Goal: Information Seeking & Learning: Learn about a topic

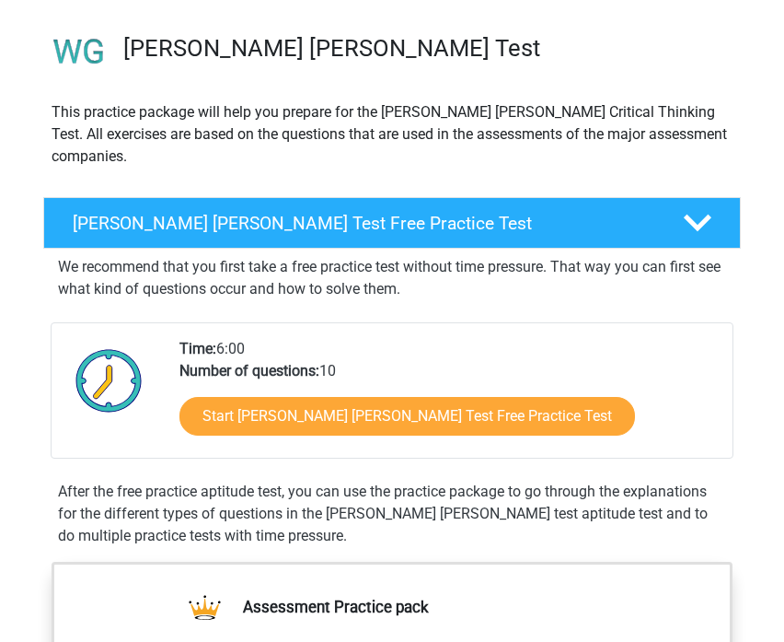
scroll to position [162, 0]
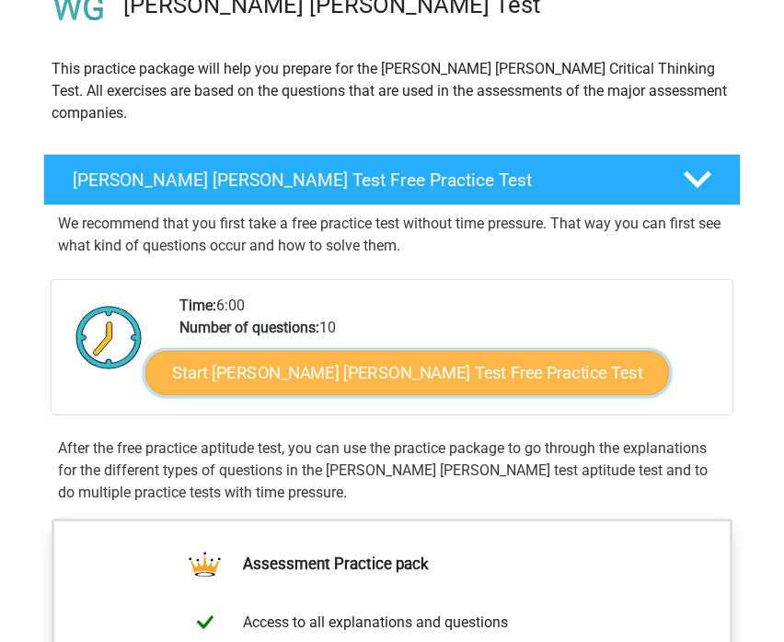
click at [412, 353] on link "Start [PERSON_NAME] [PERSON_NAME] Test Free Practice Test" at bounding box center [407, 373] width 524 height 44
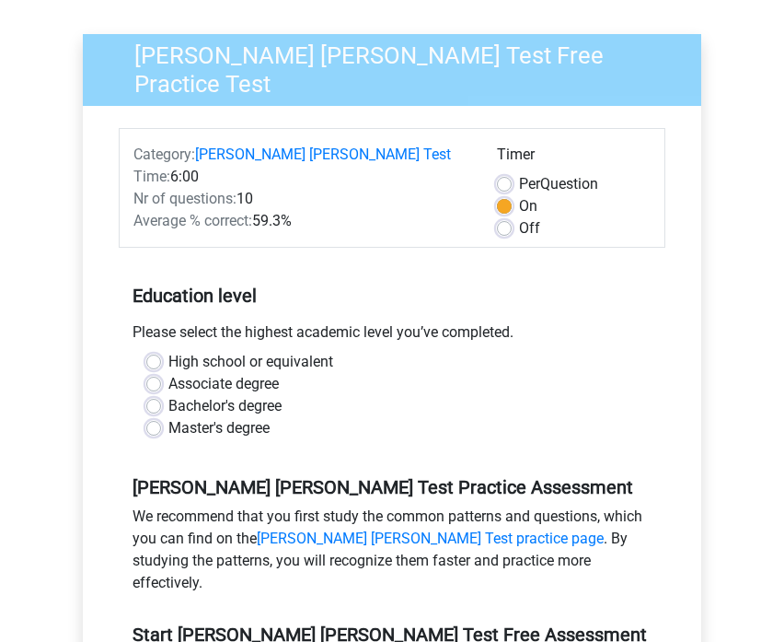
scroll to position [140, 0]
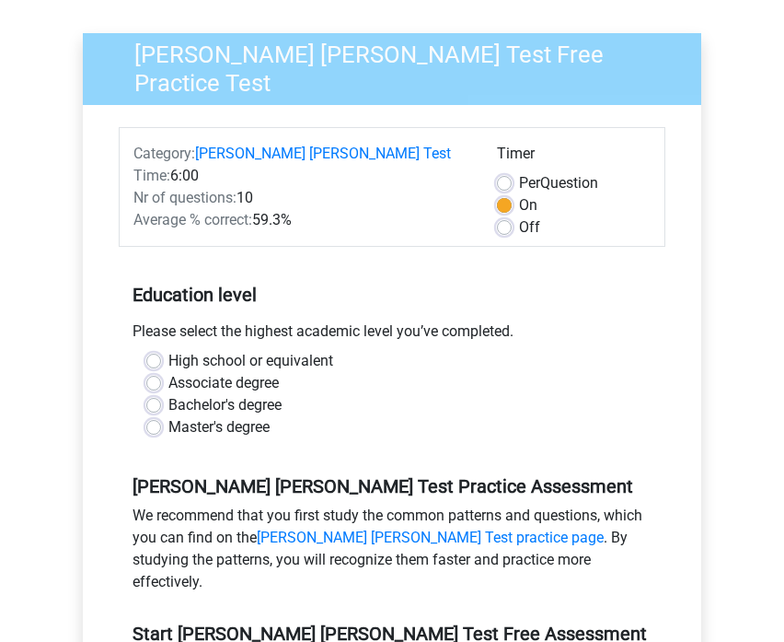
click at [168, 350] on label "High school or equivalent" at bounding box center [250, 361] width 165 height 22
click at [151, 350] on input "High school or equivalent" at bounding box center [153, 359] width 15 height 18
radio input "true"
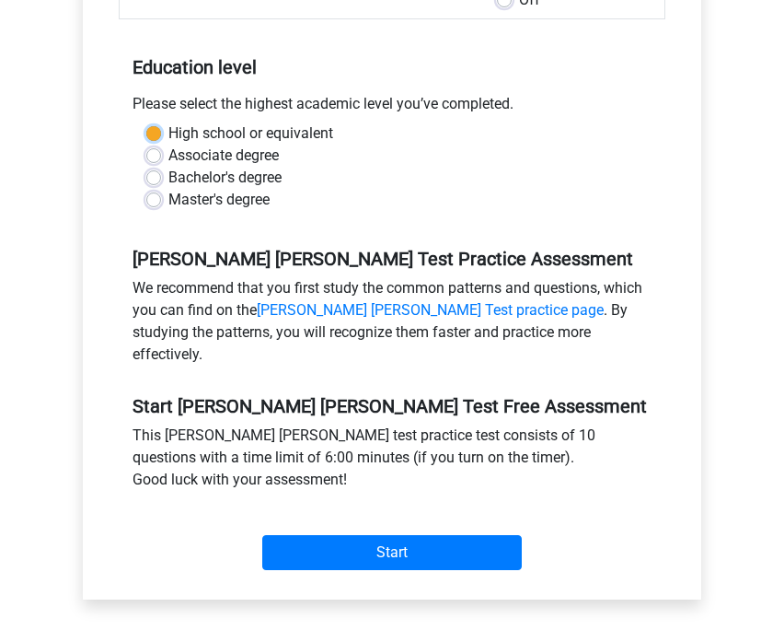
scroll to position [365, 0]
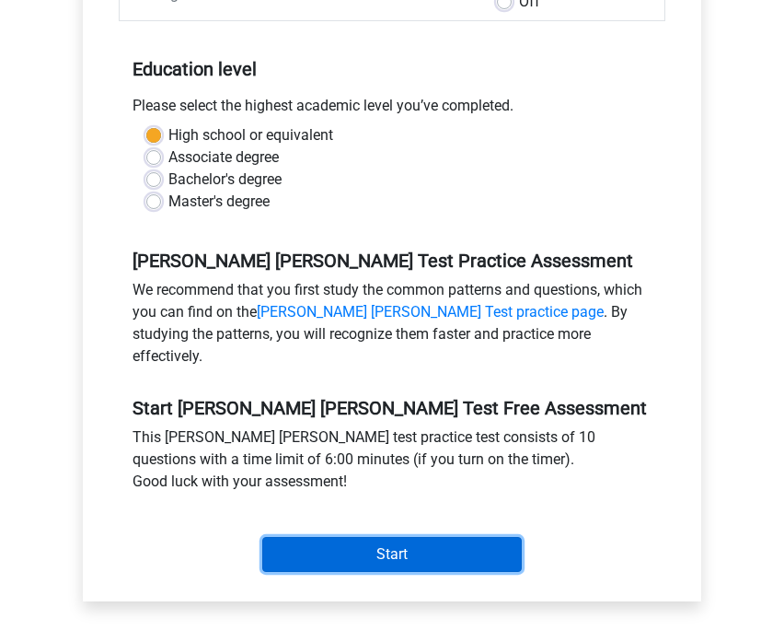
click at [413, 537] on input "Start" at bounding box center [392, 554] width 260 height 35
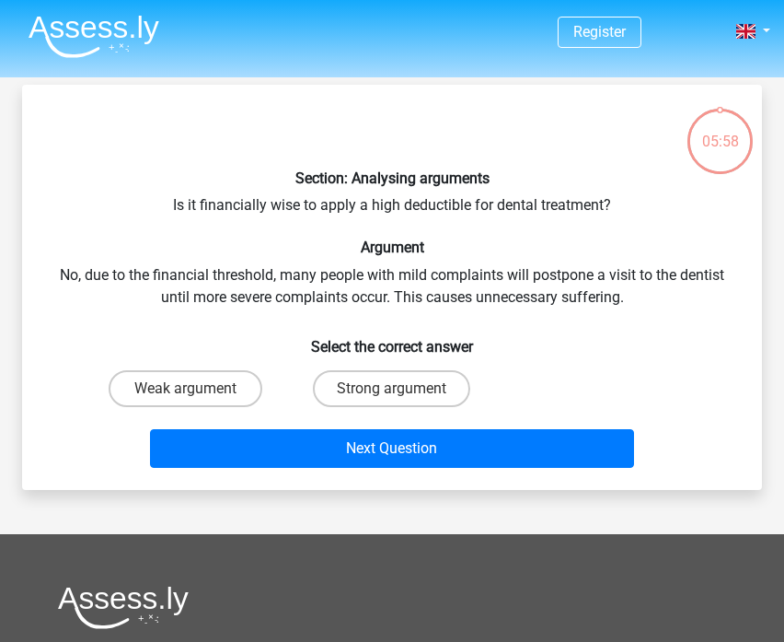
click at [752, 127] on div "05:58" at bounding box center [720, 130] width 69 height 46
click at [724, 136] on div "05:58" at bounding box center [720, 130] width 69 height 46
click at [372, 393] on label "Strong argument" at bounding box center [391, 388] width 157 height 37
click at [392, 393] on input "Strong argument" at bounding box center [398, 394] width 12 height 12
radio input "true"
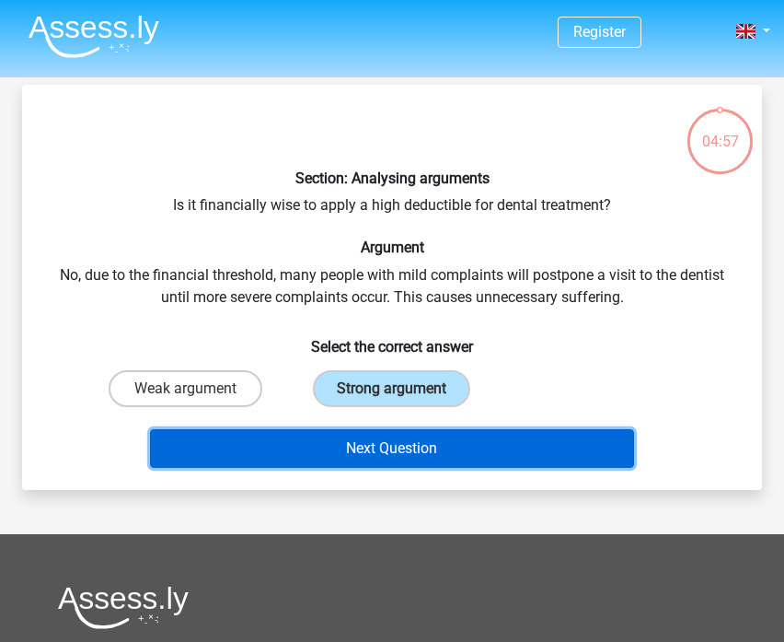
click at [378, 463] on button "Next Question" at bounding box center [392, 448] width 484 height 39
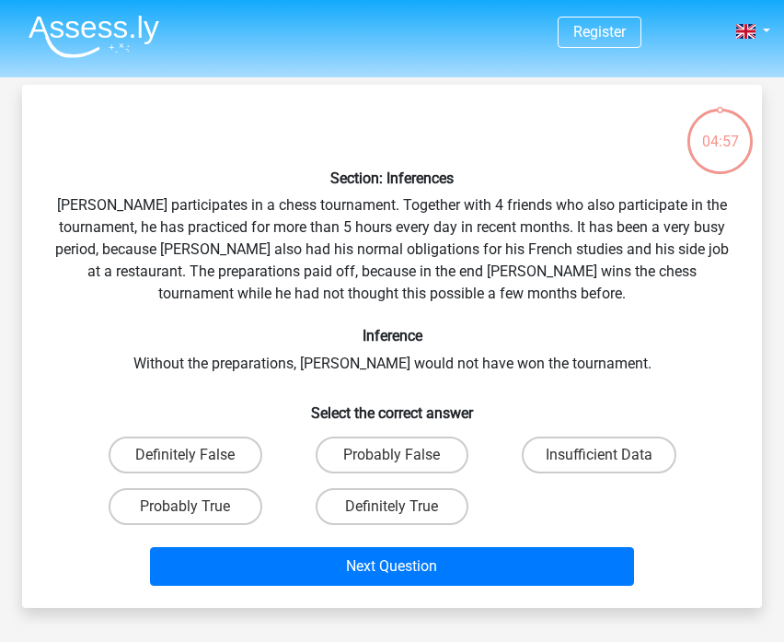
scroll to position [85, 0]
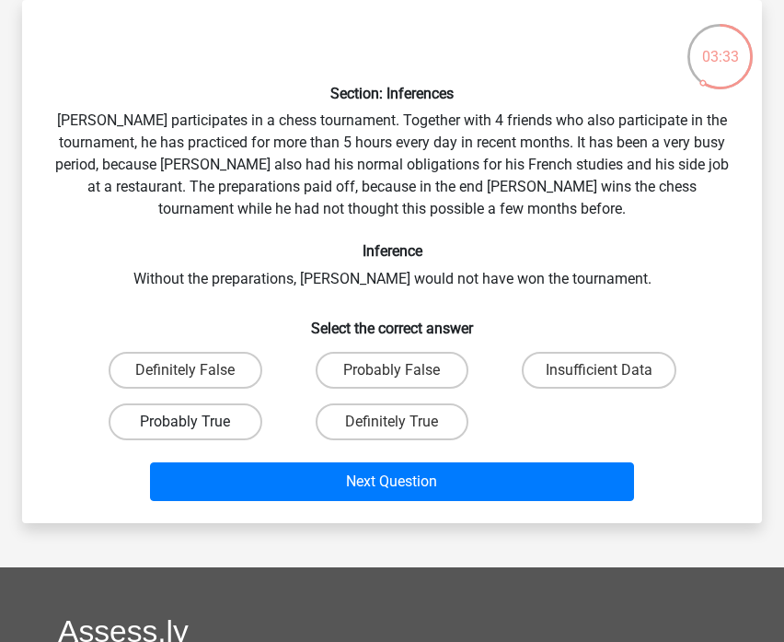
click at [234, 409] on label "Probably True" at bounding box center [186, 421] width 154 height 37
click at [197, 422] on input "Probably True" at bounding box center [191, 428] width 12 height 12
radio input "true"
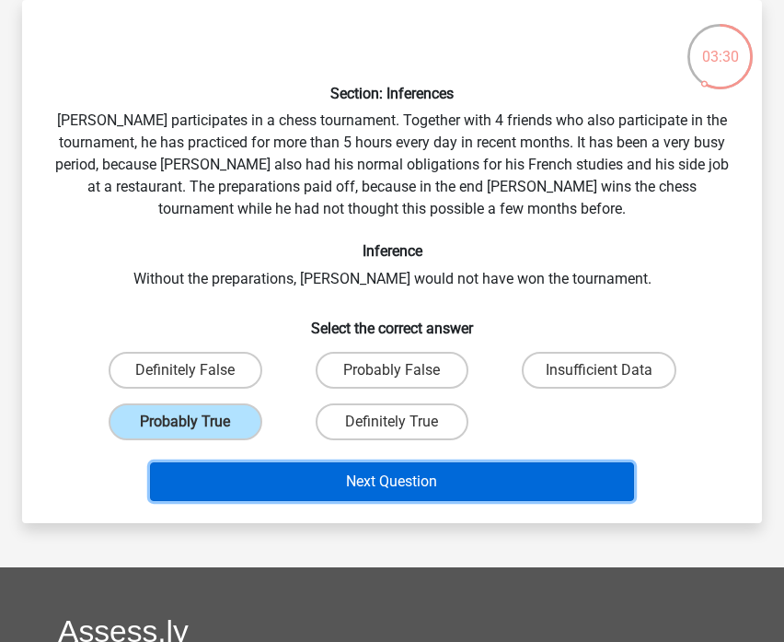
click at [294, 494] on button "Next Question" at bounding box center [392, 481] width 484 height 39
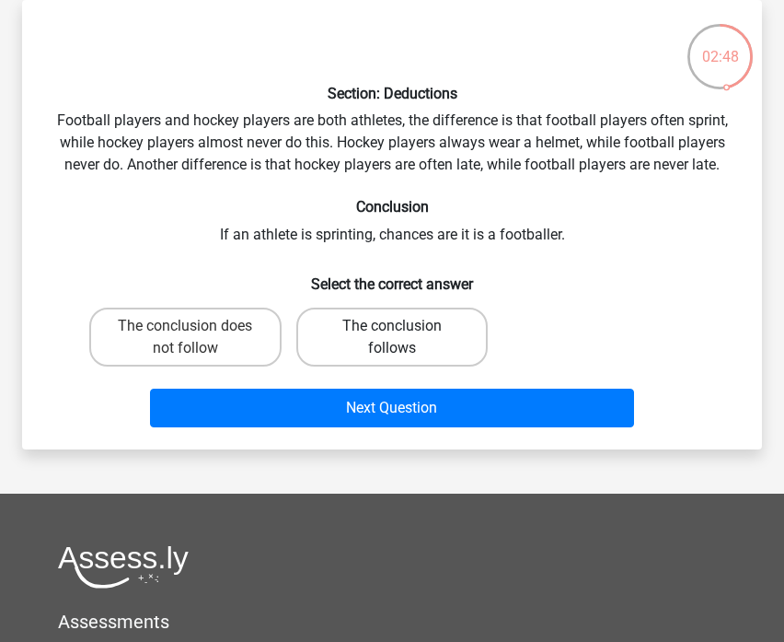
click at [414, 333] on label "The conclusion follows" at bounding box center [392, 336] width 192 height 59
click at [404, 333] on input "The conclusion follows" at bounding box center [398, 332] width 12 height 12
radio input "true"
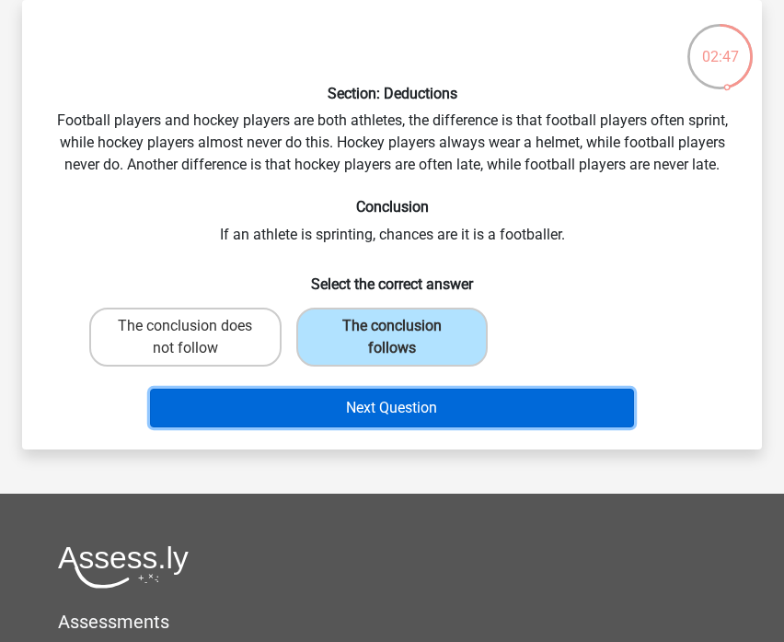
click at [402, 402] on button "Next Question" at bounding box center [392, 407] width 484 height 39
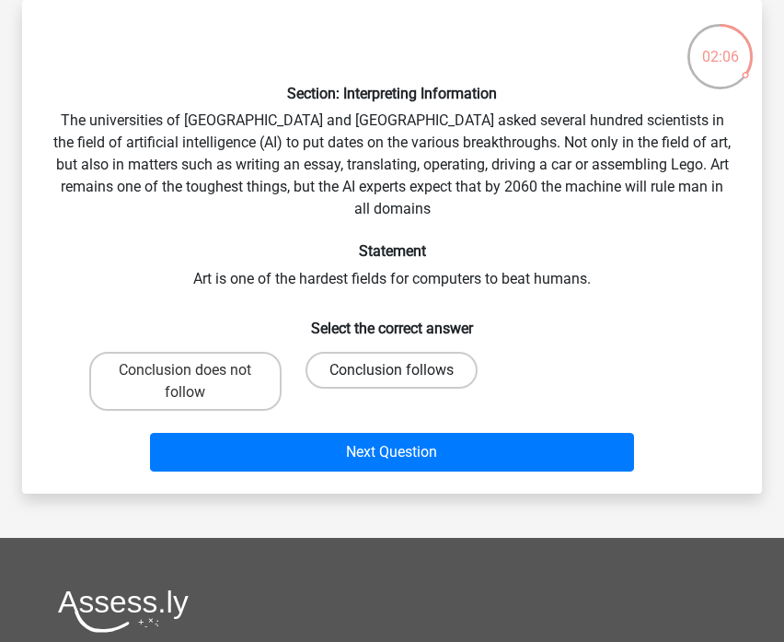
click at [345, 352] on label "Conclusion follows" at bounding box center [392, 370] width 172 height 37
click at [392, 370] on input "Conclusion follows" at bounding box center [398, 376] width 12 height 12
radio input "true"
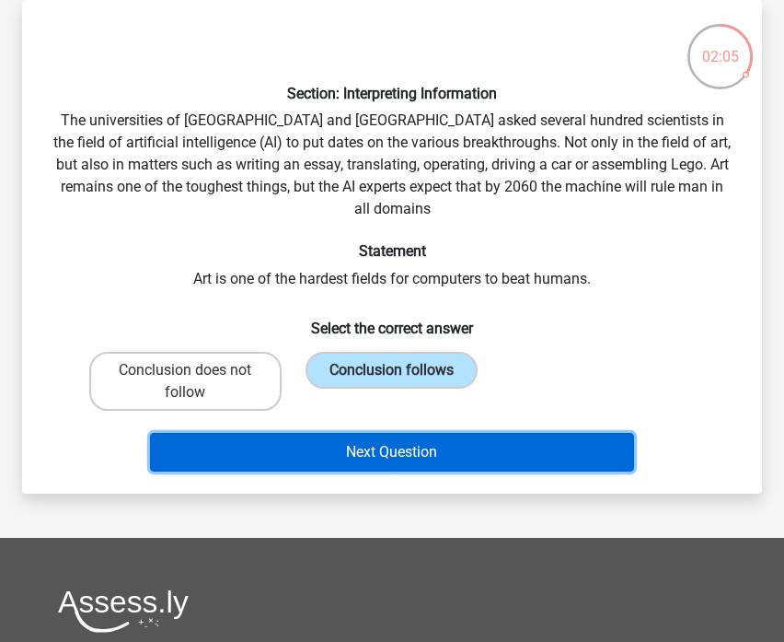
click at [353, 447] on button "Next Question" at bounding box center [392, 452] width 484 height 39
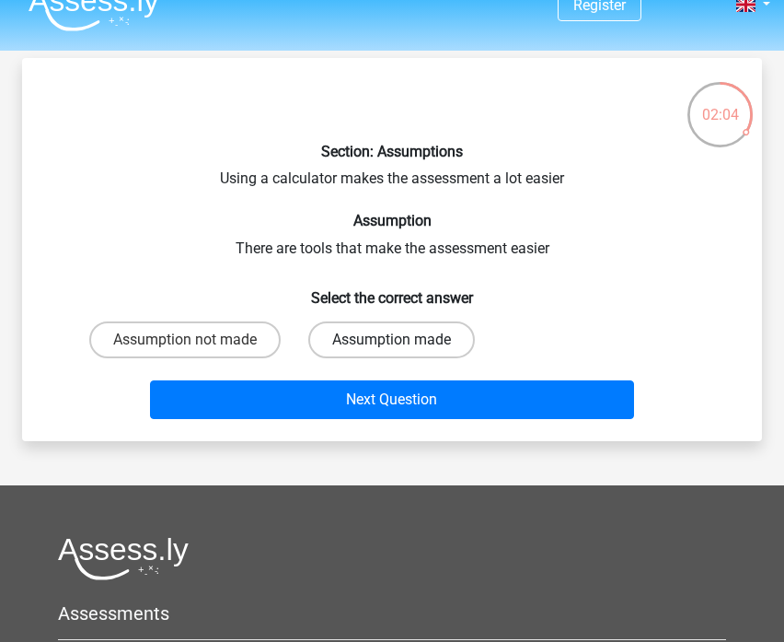
scroll to position [23, 0]
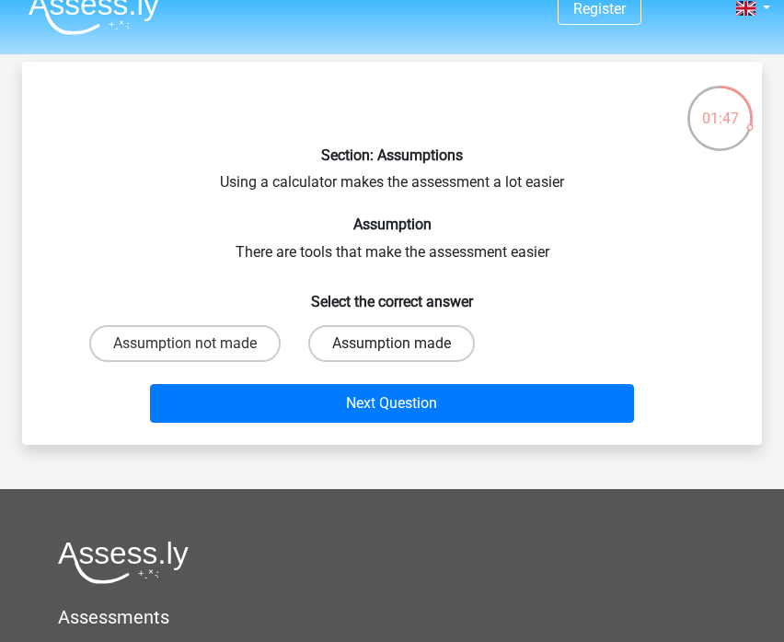
click at [413, 339] on label "Assumption made" at bounding box center [391, 343] width 167 height 37
click at [404, 343] on input "Assumption made" at bounding box center [398, 349] width 12 height 12
radio input "true"
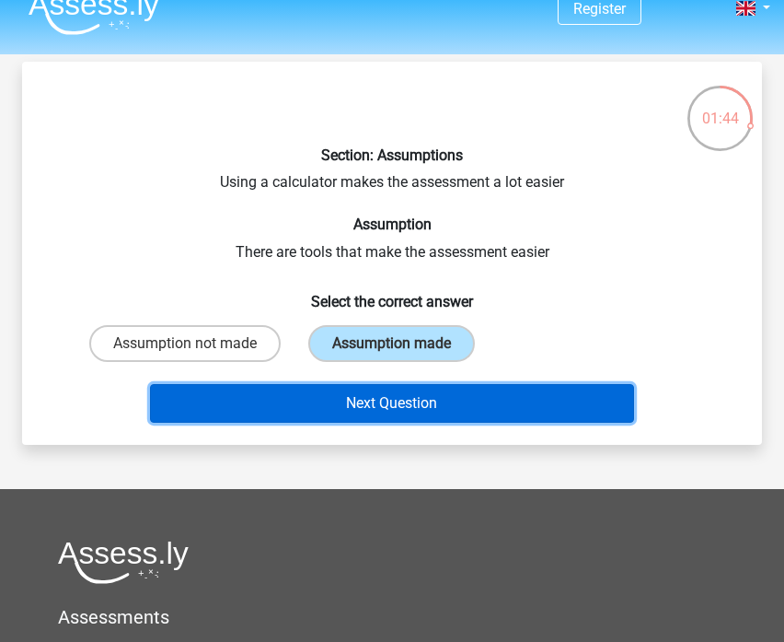
click at [399, 423] on button "Next Question" at bounding box center [392, 403] width 484 height 39
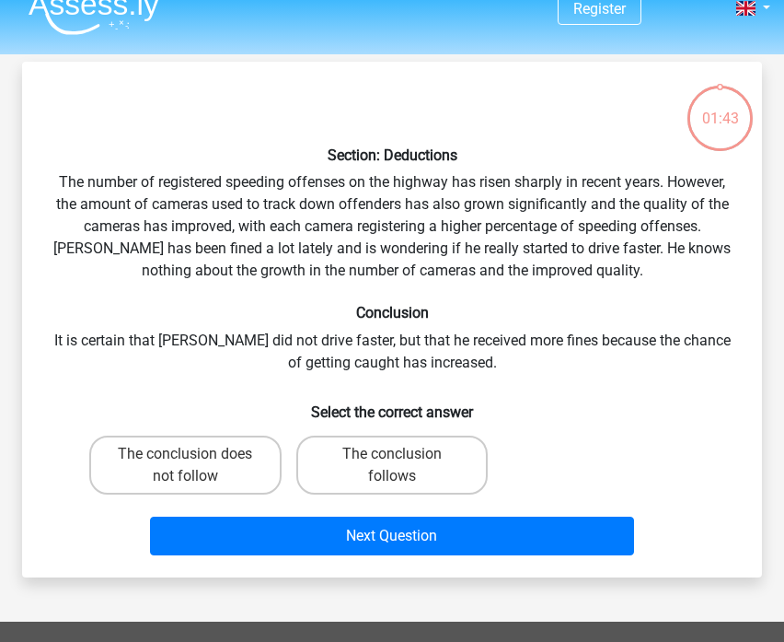
scroll to position [85, 0]
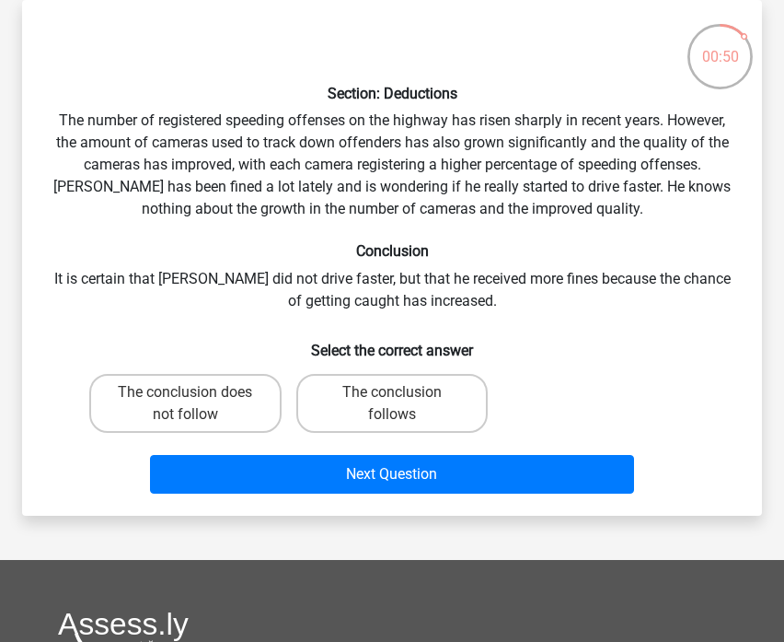
click at [392, 400] on input "The conclusion follows" at bounding box center [398, 398] width 12 height 12
radio input "true"
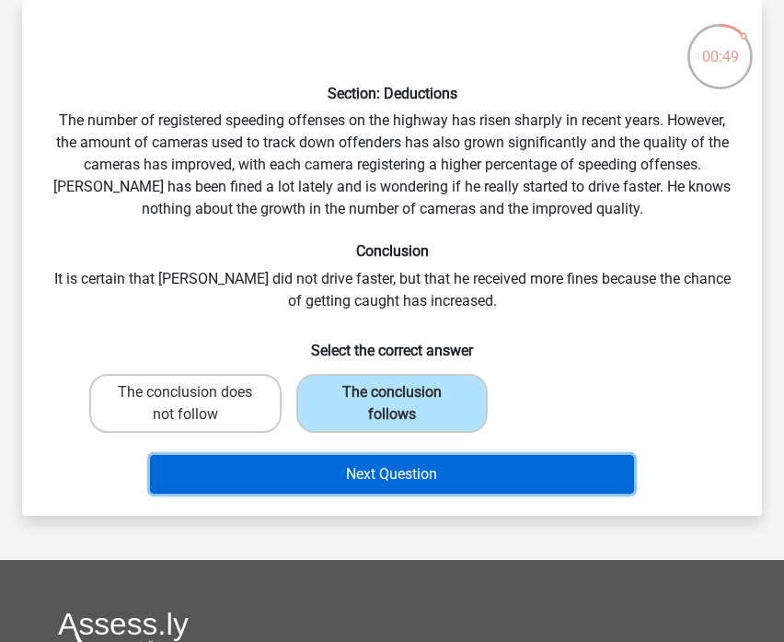
click at [341, 482] on button "Next Question" at bounding box center [392, 474] width 484 height 39
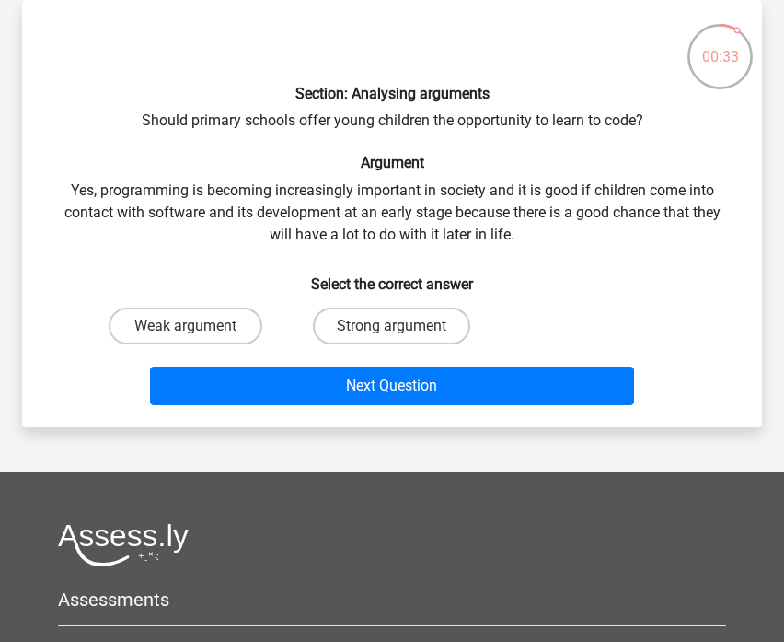
click at [392, 328] on input "Strong argument" at bounding box center [398, 332] width 12 height 12
radio input "true"
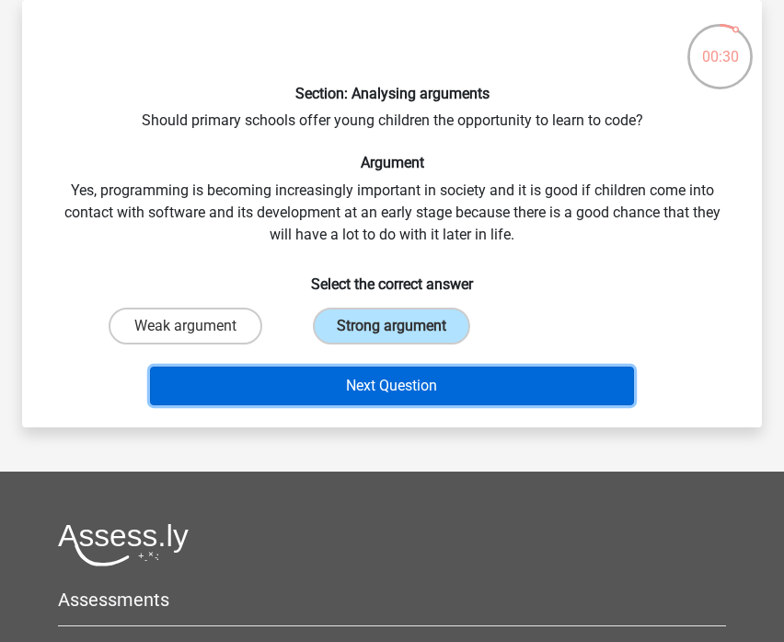
click at [383, 385] on button "Next Question" at bounding box center [392, 385] width 484 height 39
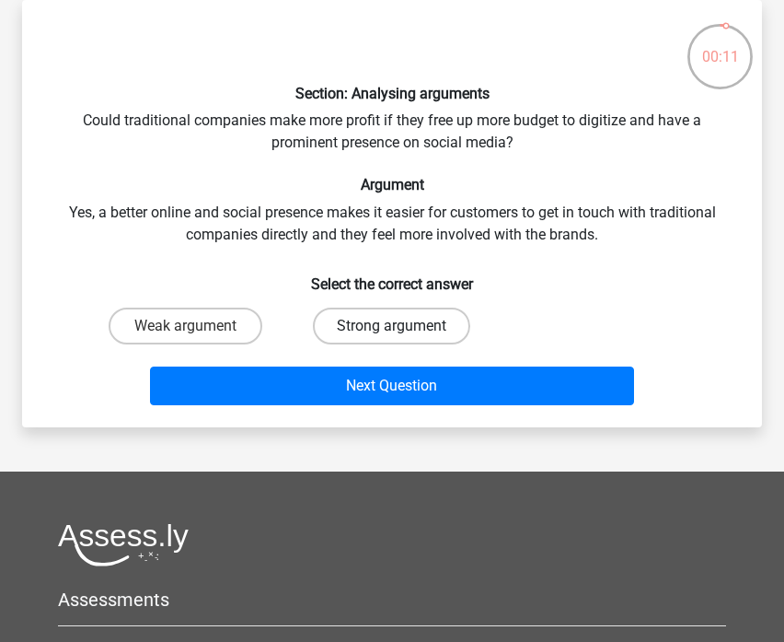
click at [380, 327] on label "Strong argument" at bounding box center [391, 325] width 157 height 37
click at [392, 327] on input "Strong argument" at bounding box center [398, 332] width 12 height 12
radio input "true"
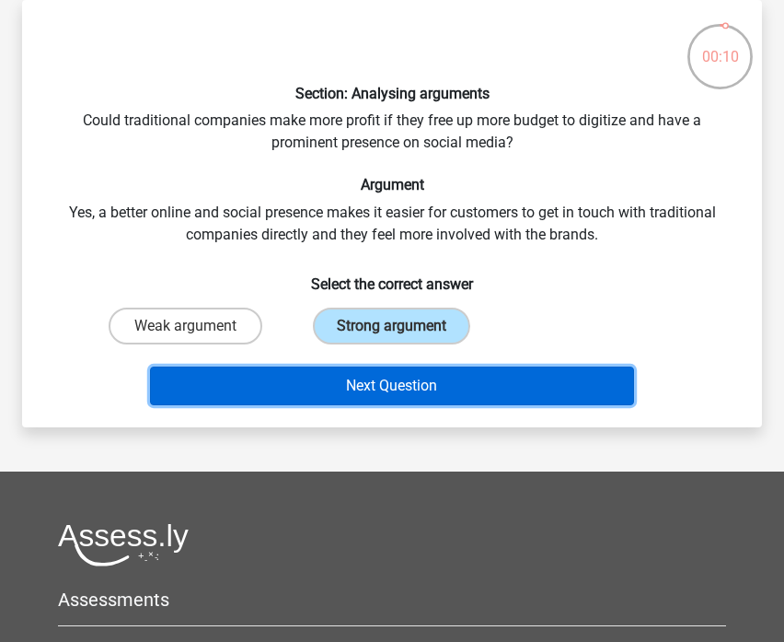
click at [353, 393] on button "Next Question" at bounding box center [392, 385] width 484 height 39
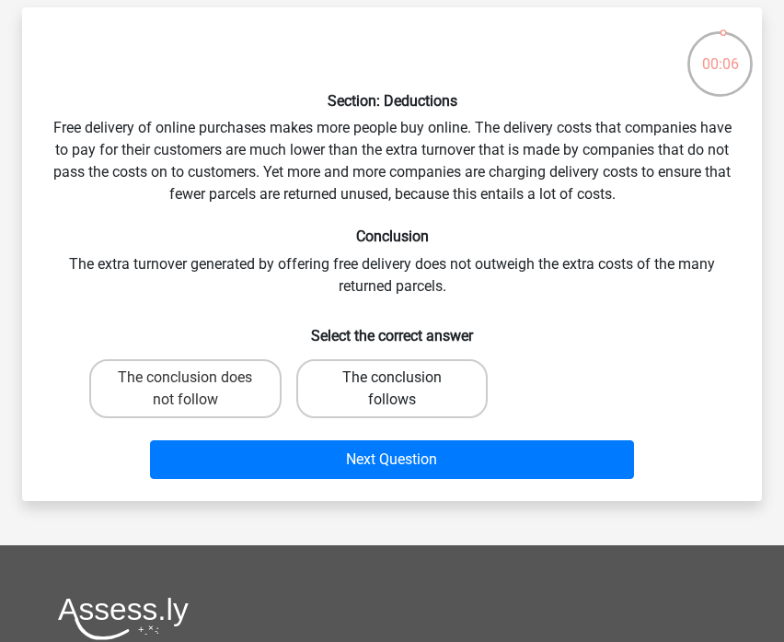
scroll to position [0, 0]
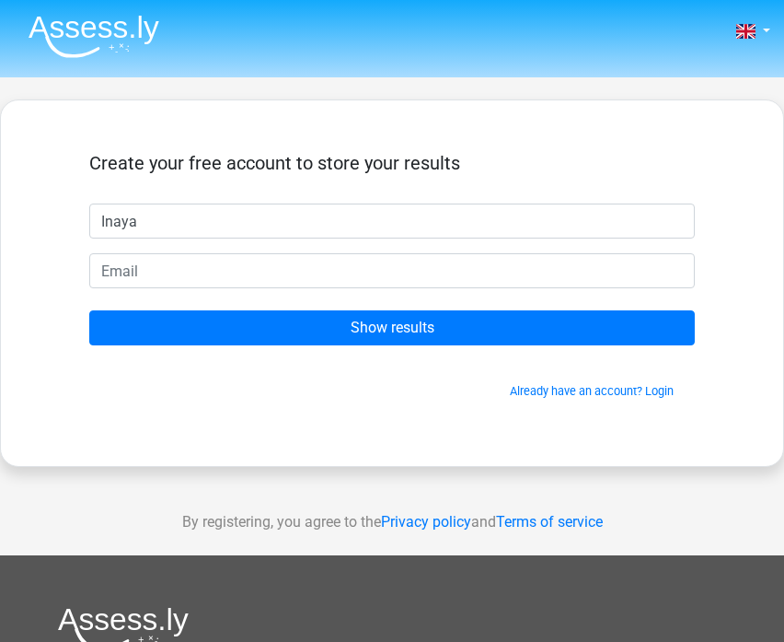
type input "Inaya"
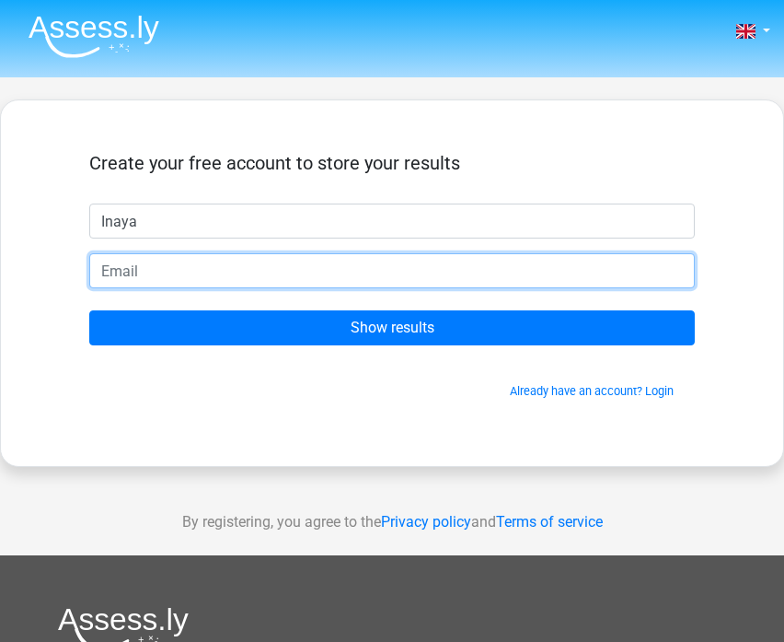
click at [237, 254] on input "email" at bounding box center [392, 270] width 606 height 35
type input "inayamushtaq@gmail.com"
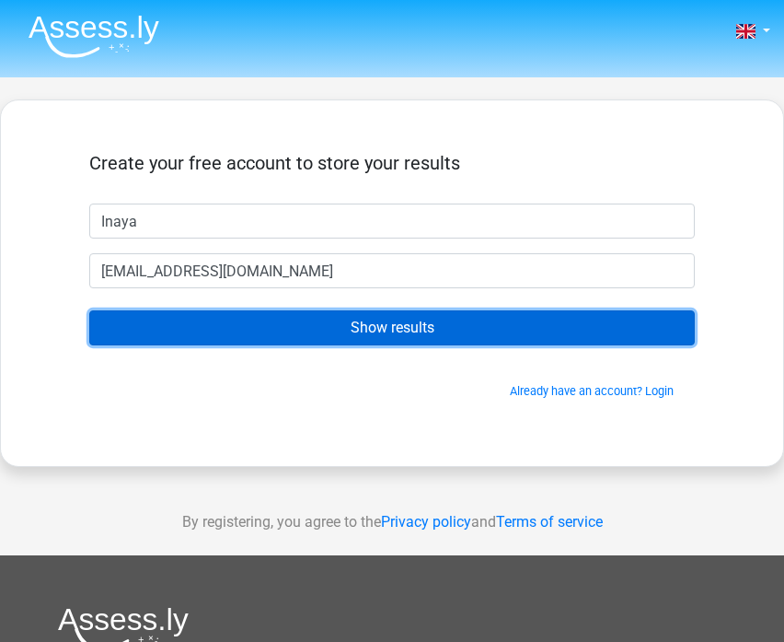
click at [229, 330] on input "Show results" at bounding box center [392, 327] width 606 height 35
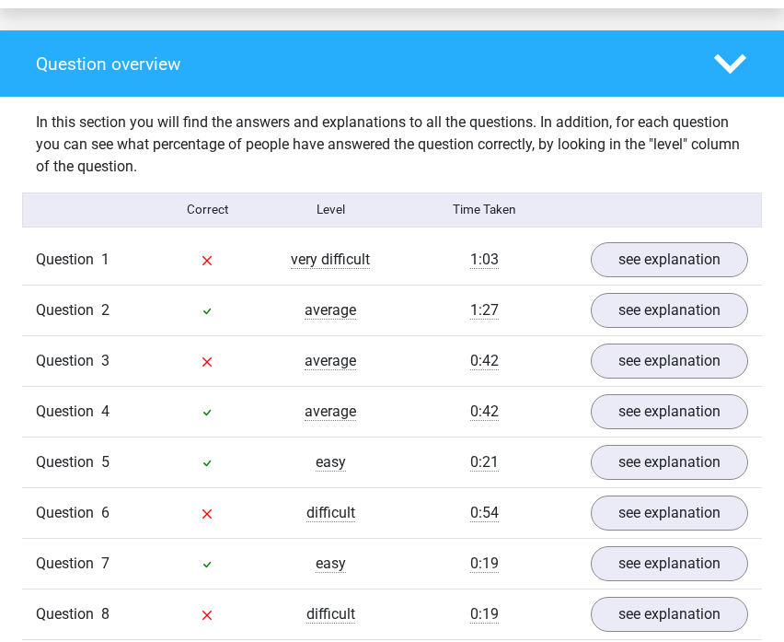
scroll to position [1374, 0]
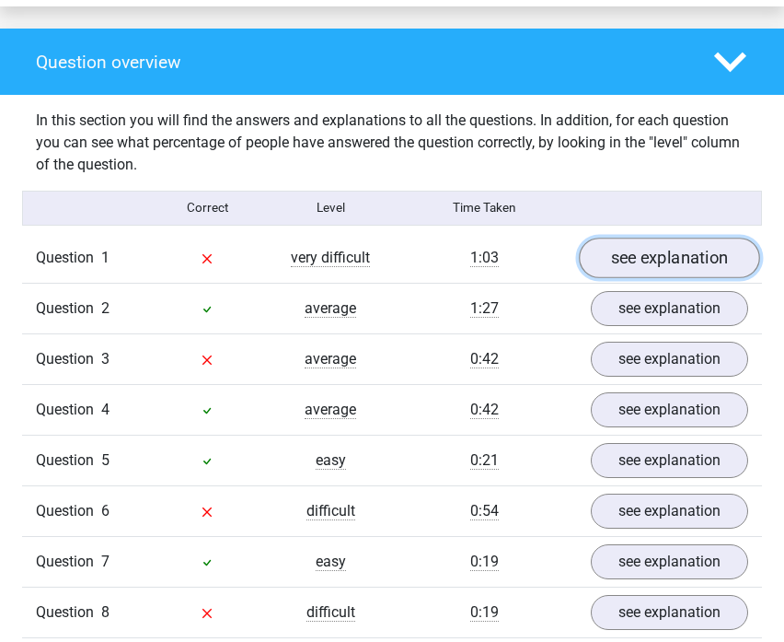
click at [631, 248] on link "see explanation" at bounding box center [669, 258] width 181 height 41
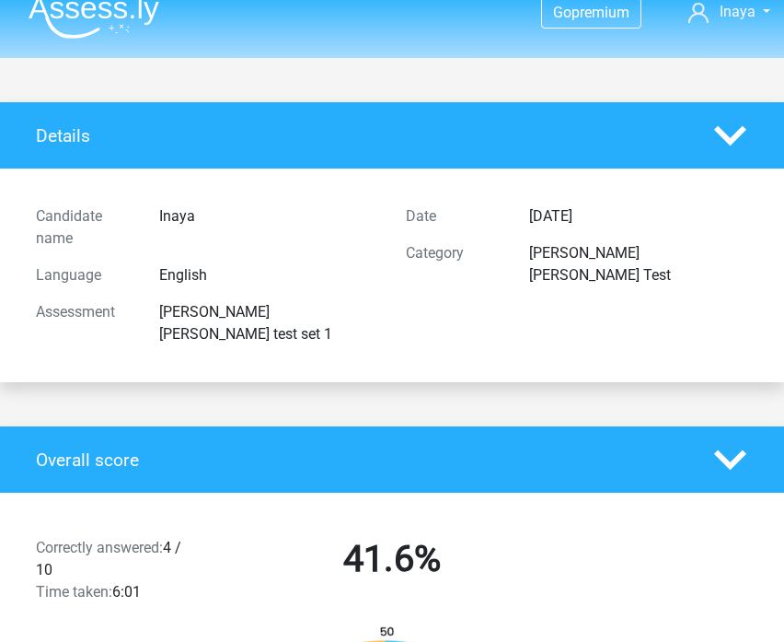
scroll to position [0, 0]
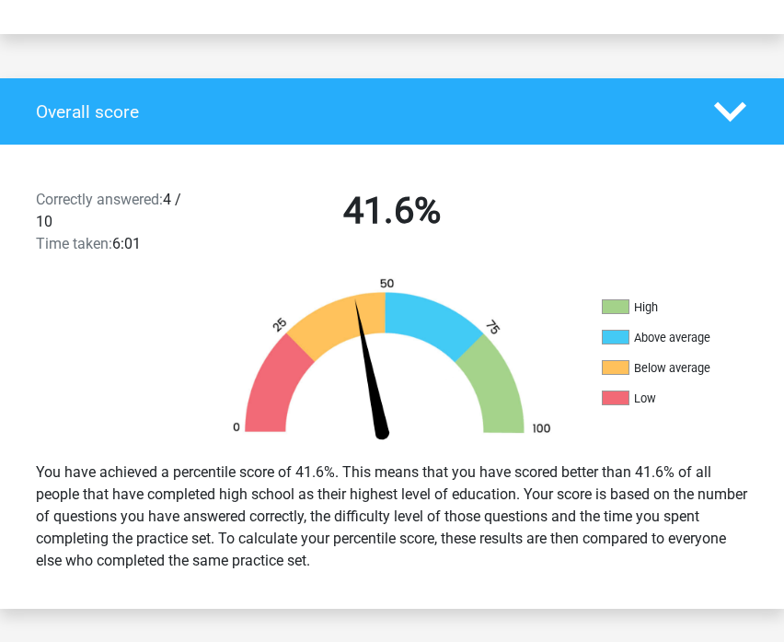
scroll to position [369, 0]
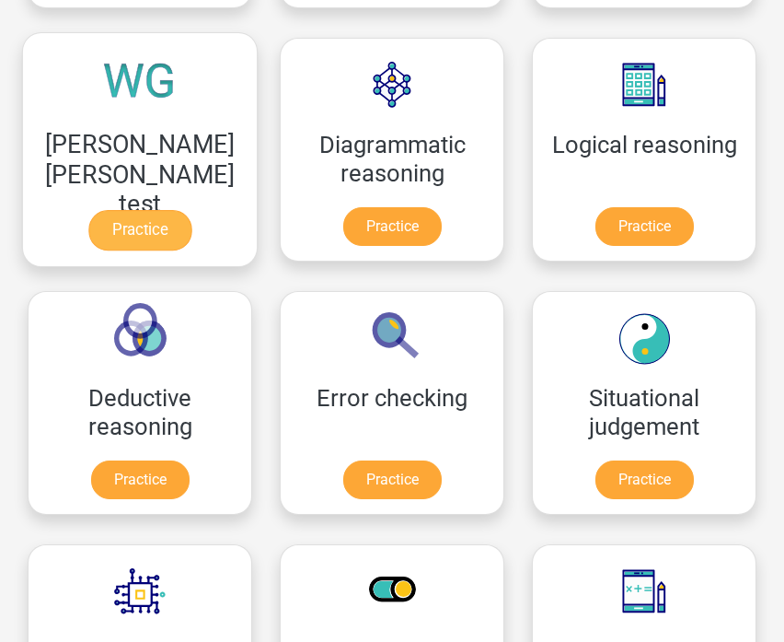
scroll to position [525, 0]
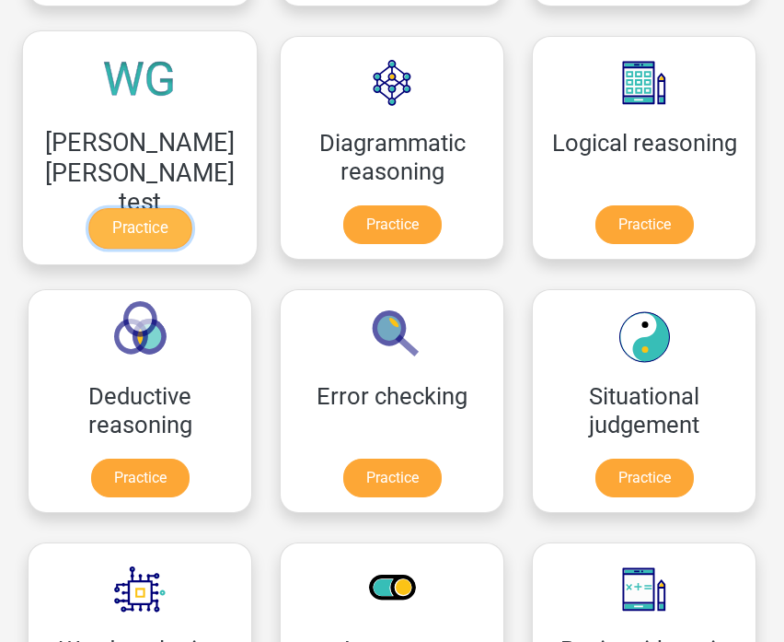
click at [155, 245] on link "Practice" at bounding box center [139, 228] width 103 height 41
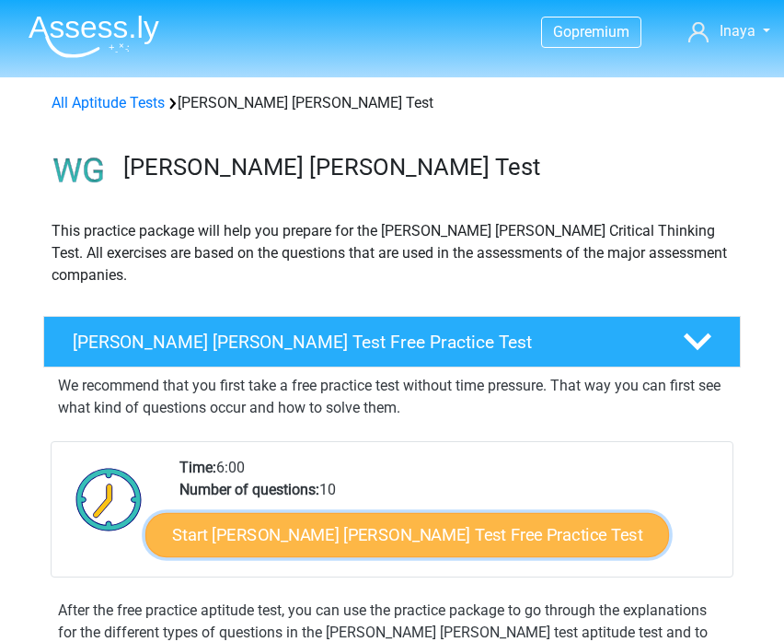
click at [400, 527] on link "Start Watson Glaser Test Free Practice Test" at bounding box center [407, 535] width 524 height 44
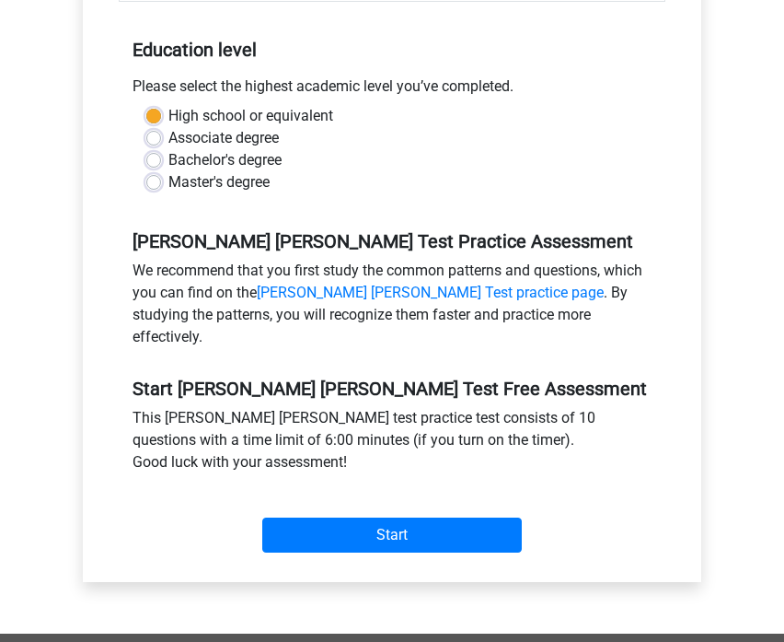
scroll to position [388, 0]
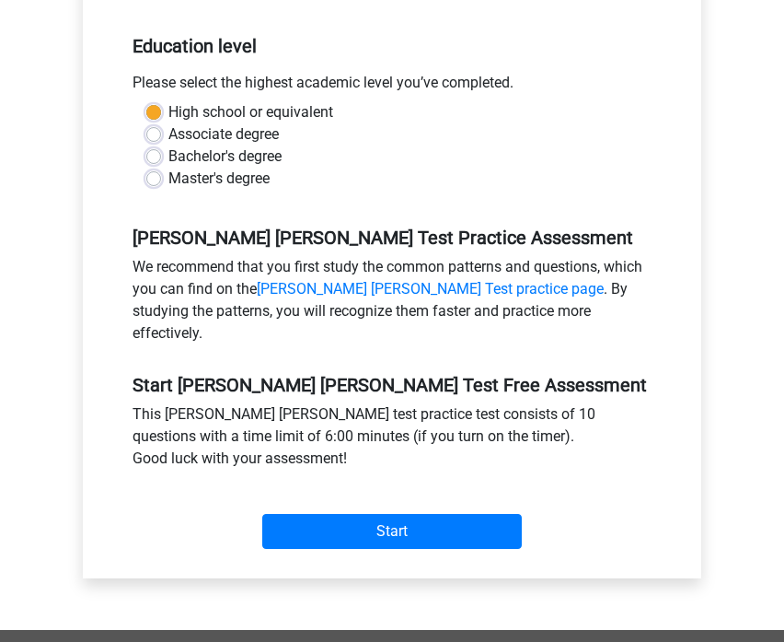
click at [352, 516] on div "Category: [PERSON_NAME] [PERSON_NAME] Test Time: 6:00 Nr of questions: 10 Avera…" at bounding box center [392, 217] width 591 height 722
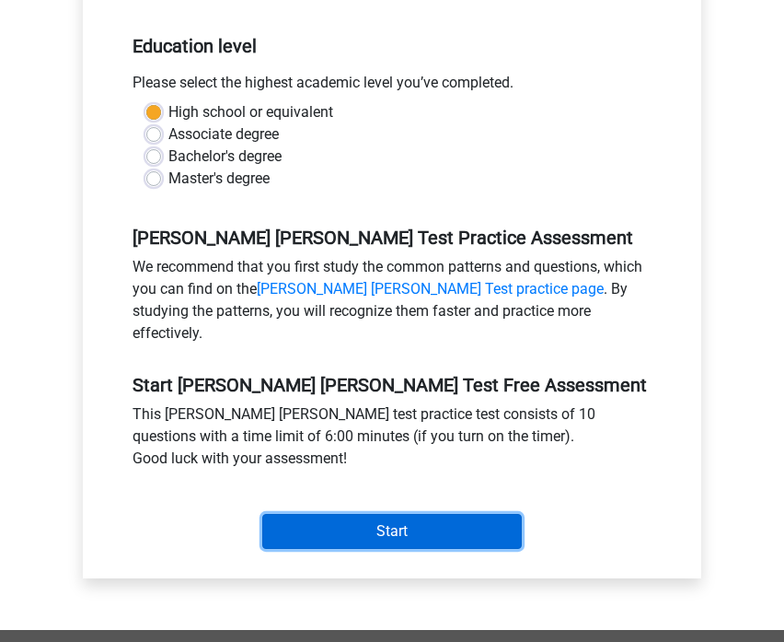
click at [352, 514] on input "Start" at bounding box center [392, 531] width 260 height 35
